Goal: Task Accomplishment & Management: Manage account settings

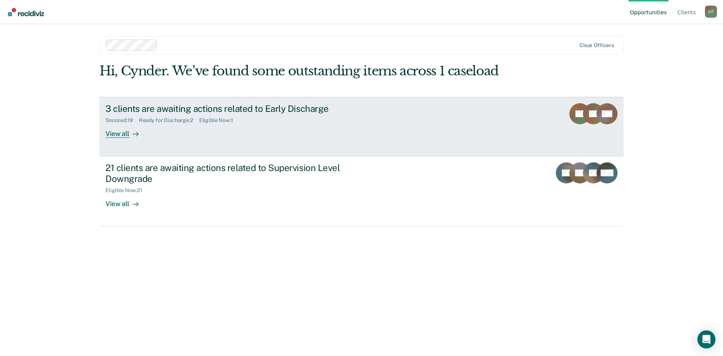
click at [116, 131] on div "View all" at bounding box center [126, 130] width 42 height 15
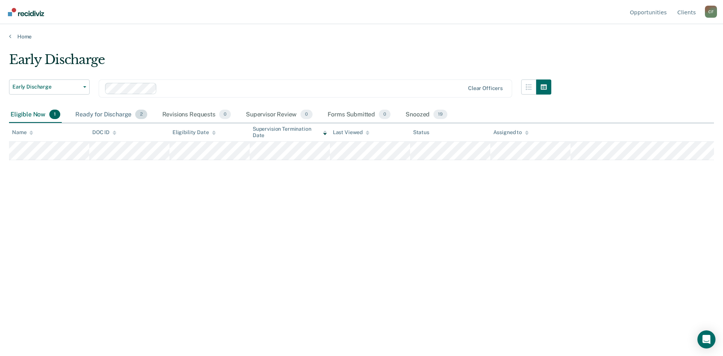
click at [100, 113] on div "Ready for Discharge 2" at bounding box center [111, 115] width 75 height 17
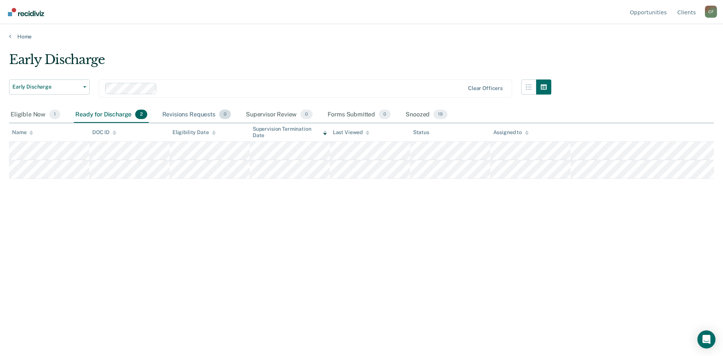
click at [197, 115] on div "Revisions Requests 0" at bounding box center [197, 115] width 72 height 17
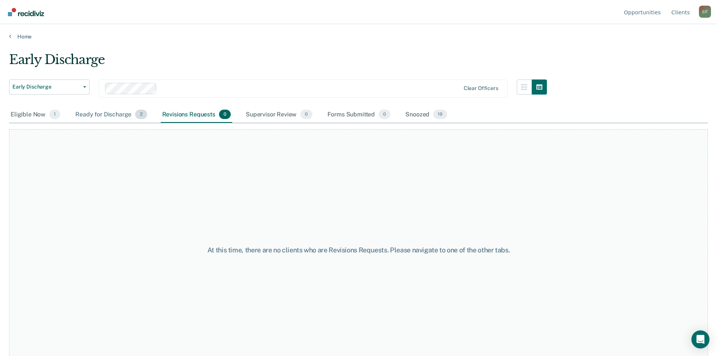
click at [107, 108] on div "Ready for Discharge 2" at bounding box center [111, 115] width 75 height 17
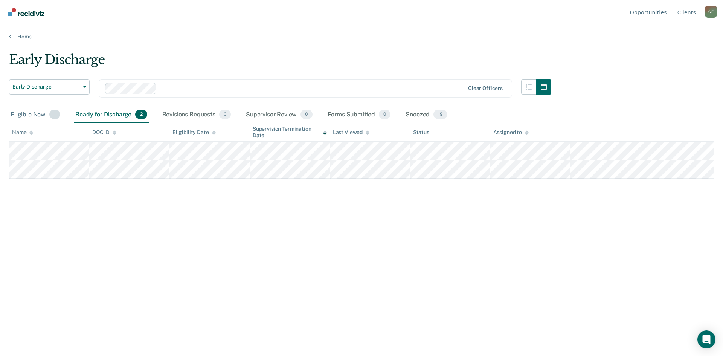
click at [30, 116] on div "Eligible Now 1" at bounding box center [35, 115] width 53 height 17
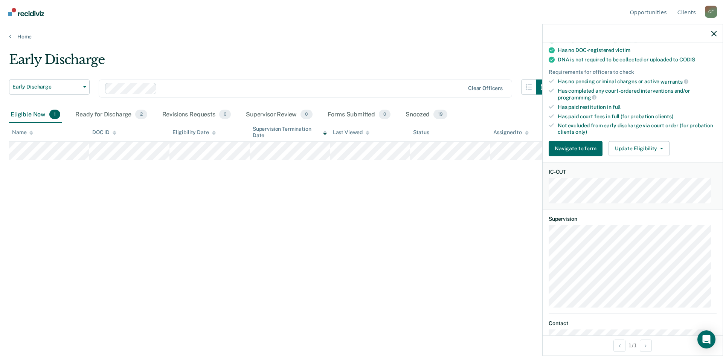
scroll to position [151, 0]
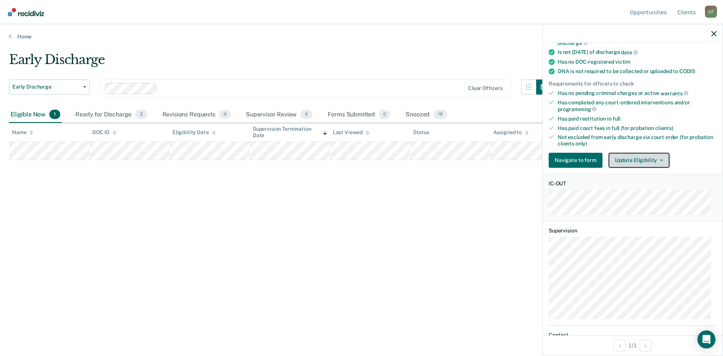
click at [647, 157] on button "Update Eligibility" at bounding box center [638, 159] width 61 height 15
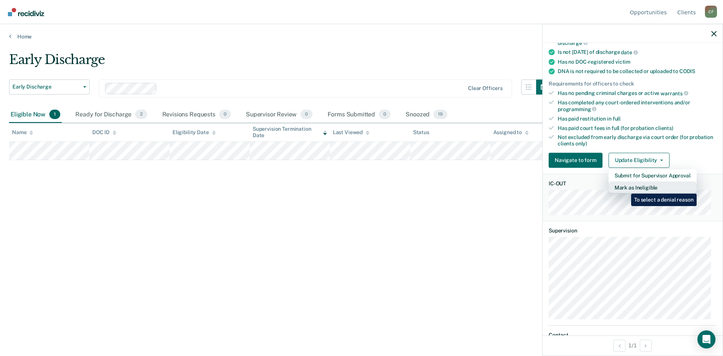
click at [625, 188] on button "Mark as Ineligible" at bounding box center [652, 187] width 88 height 12
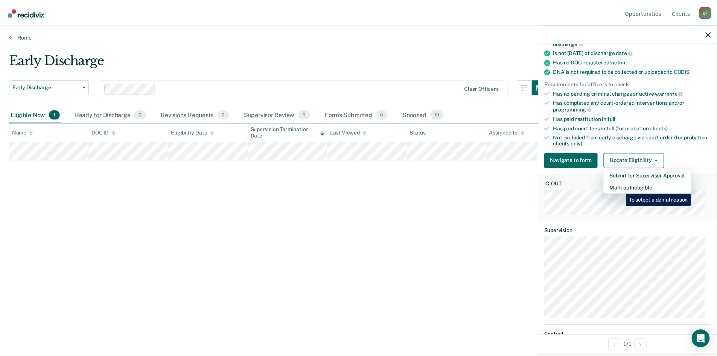
scroll to position [59, 0]
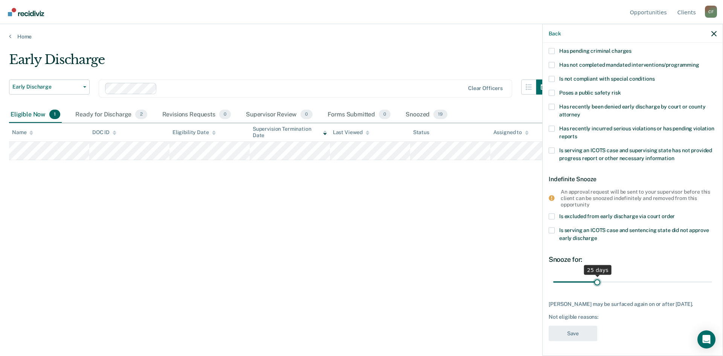
drag, startPoint x: 603, startPoint y: 281, endPoint x: 595, endPoint y: 281, distance: 7.9
type input "25"
click at [595, 281] on input "range" at bounding box center [632, 281] width 159 height 13
click at [556, 149] on label "Is serving an ICOTS case and supervising state has not provided progress report…" at bounding box center [632, 155] width 168 height 16
click at [674, 155] on input "Is serving an ICOTS case and supervising state has not provided progress report…" at bounding box center [674, 155] width 0 height 0
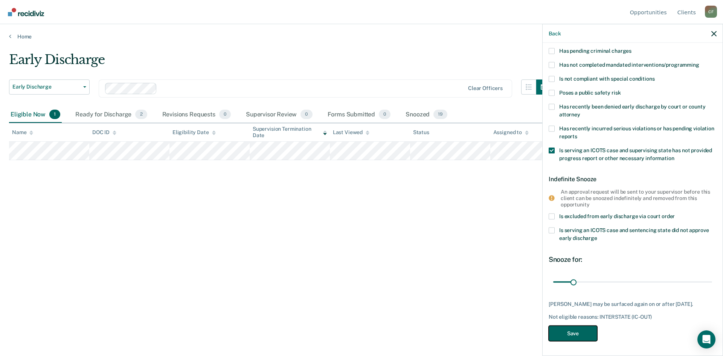
click at [571, 331] on button "Save" at bounding box center [572, 333] width 49 height 15
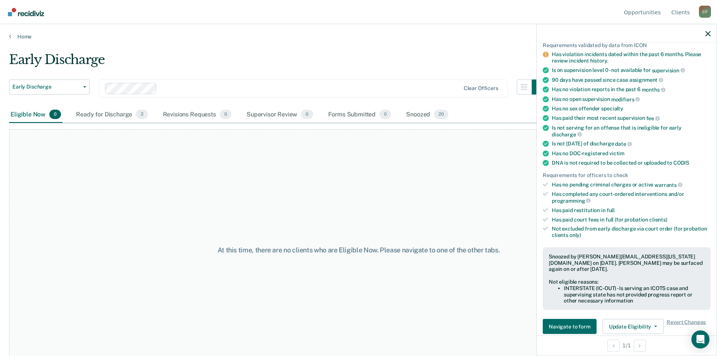
click at [18, 111] on div "Eligible Now 0" at bounding box center [35, 115] width 53 height 17
click at [115, 111] on div "Ready for Discharge 2" at bounding box center [112, 115] width 75 height 17
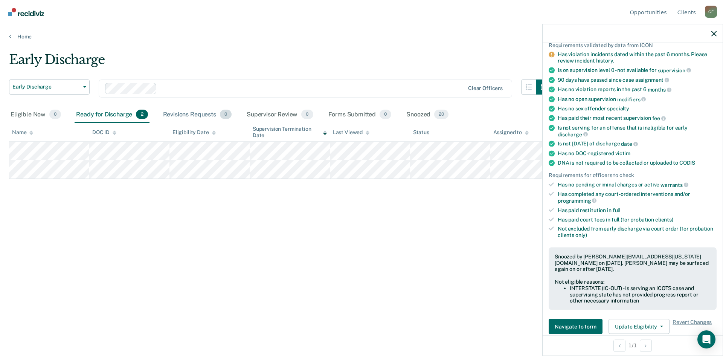
click at [187, 111] on div "Revisions Requests 0" at bounding box center [197, 115] width 72 height 17
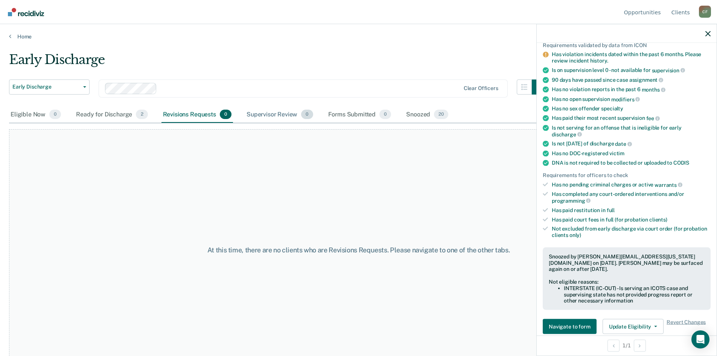
click at [262, 113] on div "Supervisor Review 0" at bounding box center [280, 115] width 70 height 17
click at [346, 115] on div "Forms Submitted 0" at bounding box center [360, 115] width 66 height 17
click at [421, 114] on div "Snoozed 20" at bounding box center [427, 115] width 45 height 17
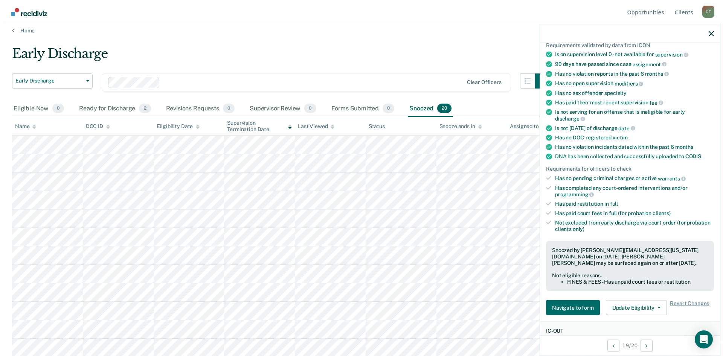
scroll to position [0, 0]
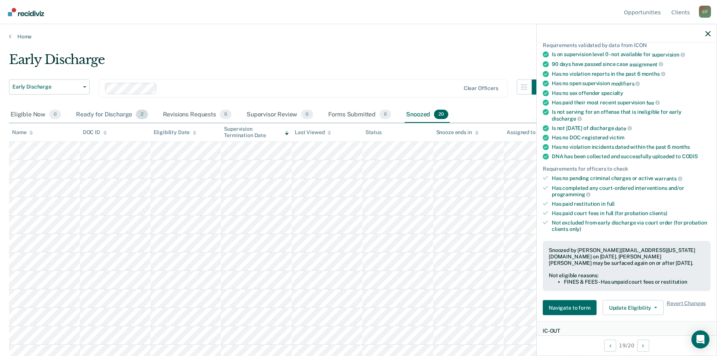
click at [101, 113] on div "Ready for Discharge 2" at bounding box center [112, 115] width 75 height 17
